Goal: Find specific page/section: Find specific page/section

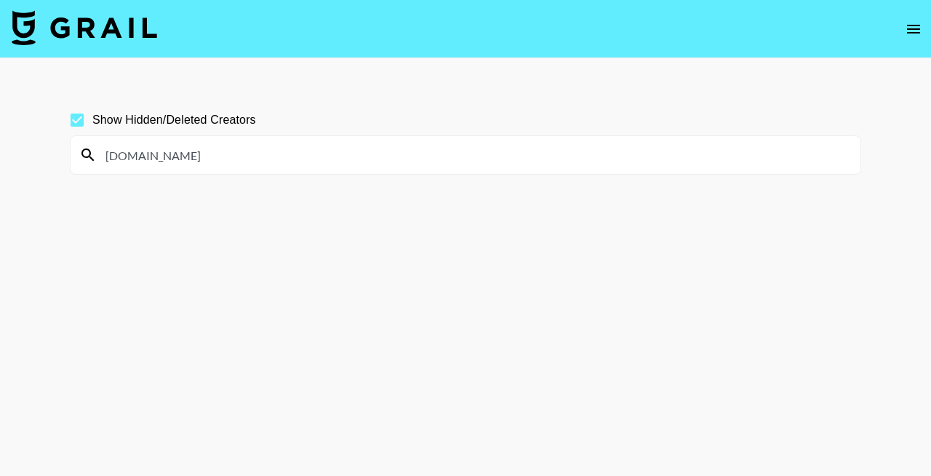
click at [284, 149] on input "[DOMAIN_NAME]" at bounding box center [474, 154] width 755 height 23
paste input "jaredhuseby1706"
click at [312, 231] on section "Show Hidden/Deleted Creators jaredhuseby1706" at bounding box center [465, 272] width 791 height 359
click at [259, 145] on input "jaredhuseby1706" at bounding box center [474, 154] width 755 height 23
paste input "michellecstruwe"
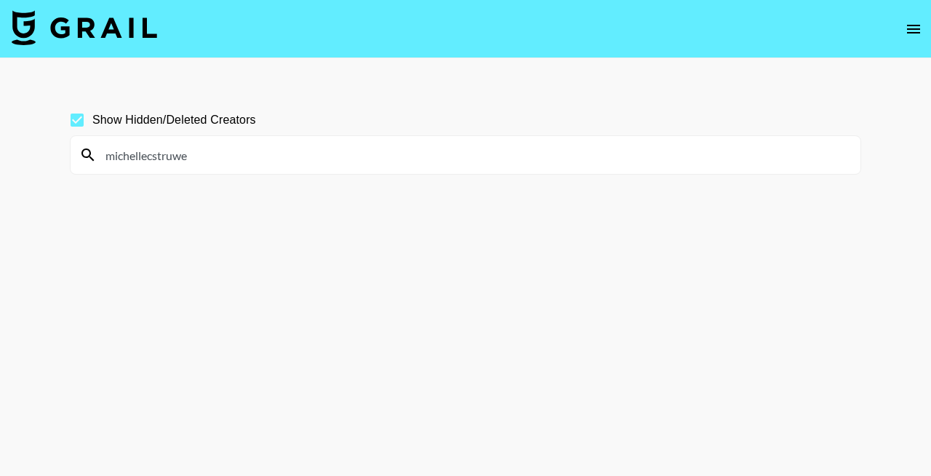
paste input "liiiilmooon"
drag, startPoint x: 251, startPoint y: 162, endPoint x: 43, endPoint y: 157, distance: 208.1
click at [43, 157] on main "Show Hidden/Deleted Creators liiiilmooon" at bounding box center [465, 272] width 931 height 429
click at [260, 148] on input "vesso" at bounding box center [474, 154] width 755 height 23
paste input "misintended"
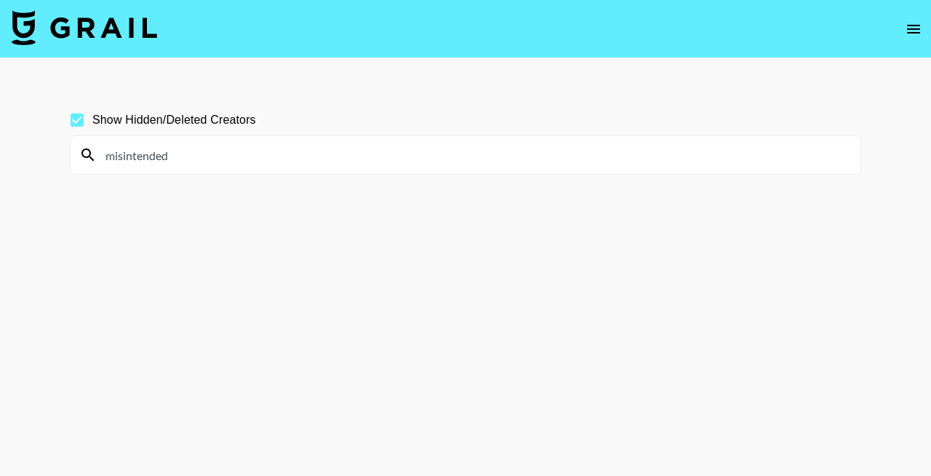
click at [285, 149] on input "misintended" at bounding box center [474, 154] width 755 height 23
paste input "user012347632"
click at [294, 269] on section "Show Hidden/Deleted Creators user012347632" at bounding box center [465, 272] width 791 height 359
click at [297, 151] on input "user012347632" at bounding box center [474, 154] width 755 height 23
paste input "4.katara"
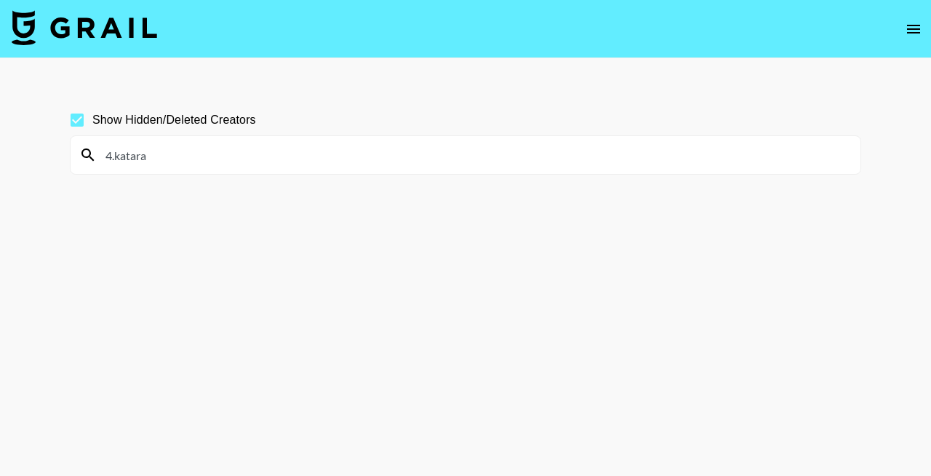
paste input "claudkul"
paste input "elistemochka"
drag, startPoint x: 275, startPoint y: 151, endPoint x: 90, endPoint y: 152, distance: 184.7
click at [90, 152] on div "elistemochka" at bounding box center [466, 155] width 790 height 38
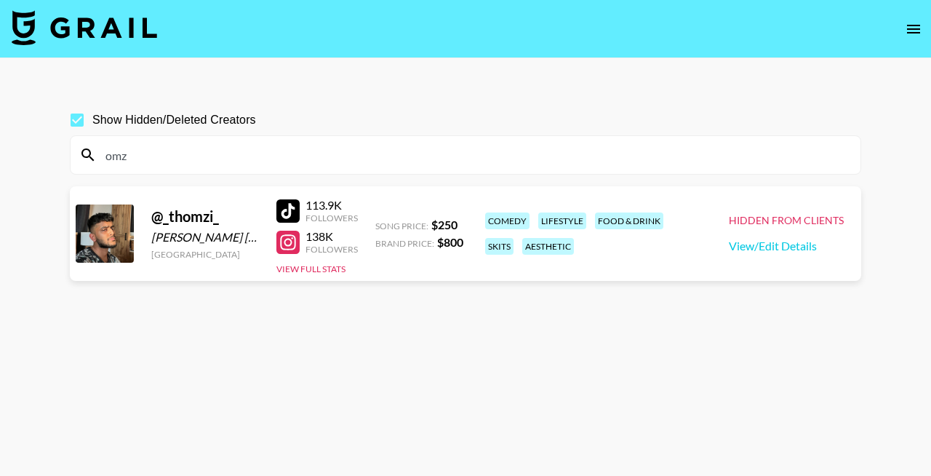
click at [271, 158] on input "omz" at bounding box center [474, 154] width 755 height 23
paste input "tamiraa.146"
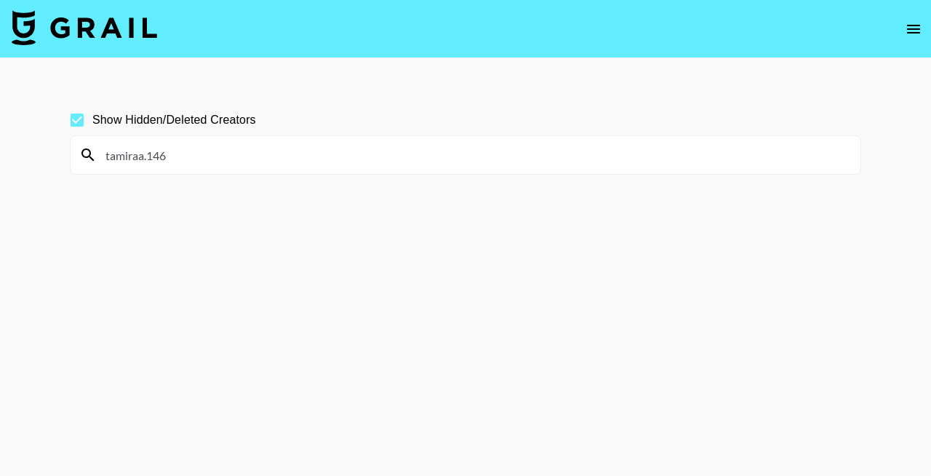
paste input "nerzilla_"
type input "bellaah"
